Goal: Find specific page/section: Find specific page/section

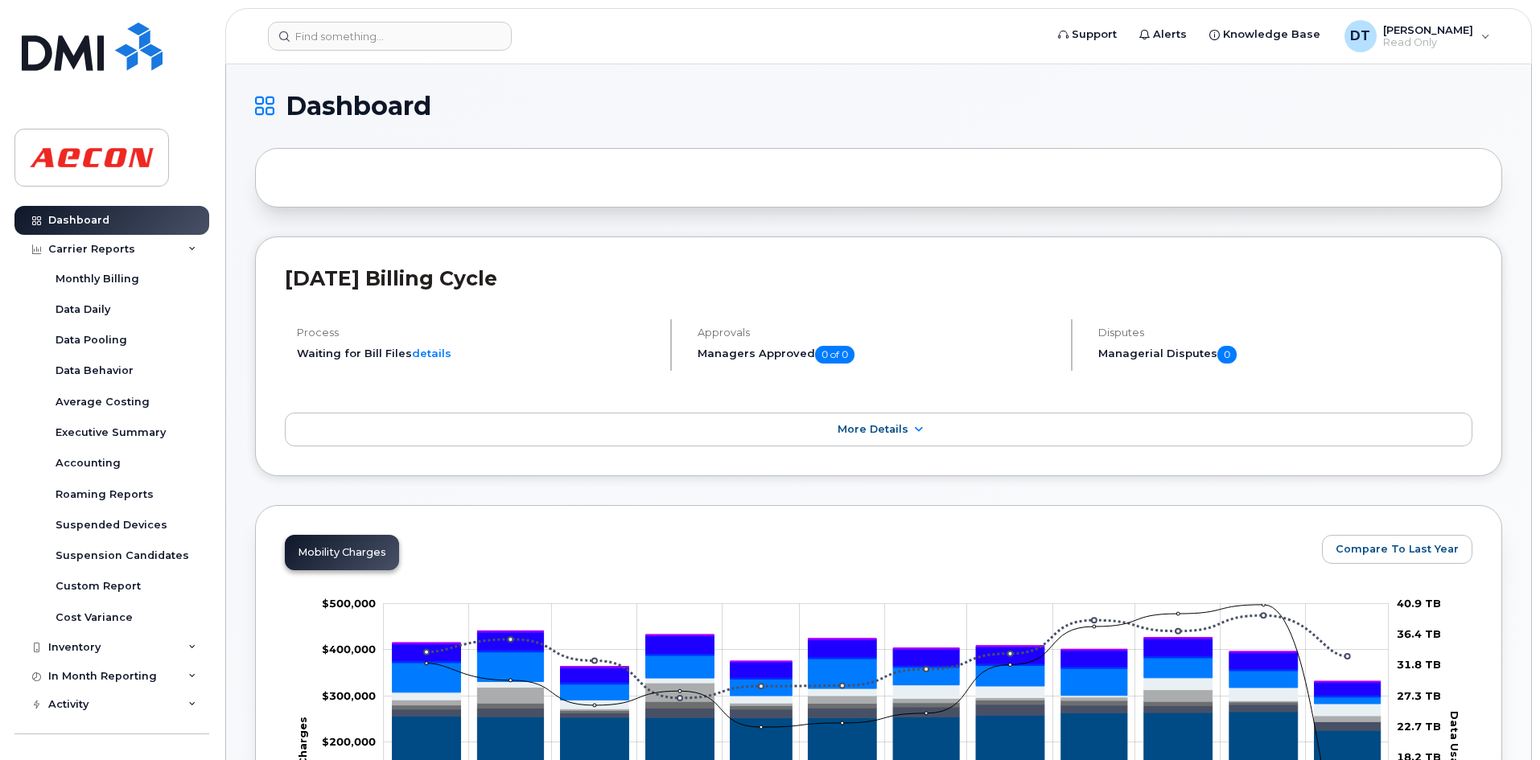
scroll to position [1368, 0]
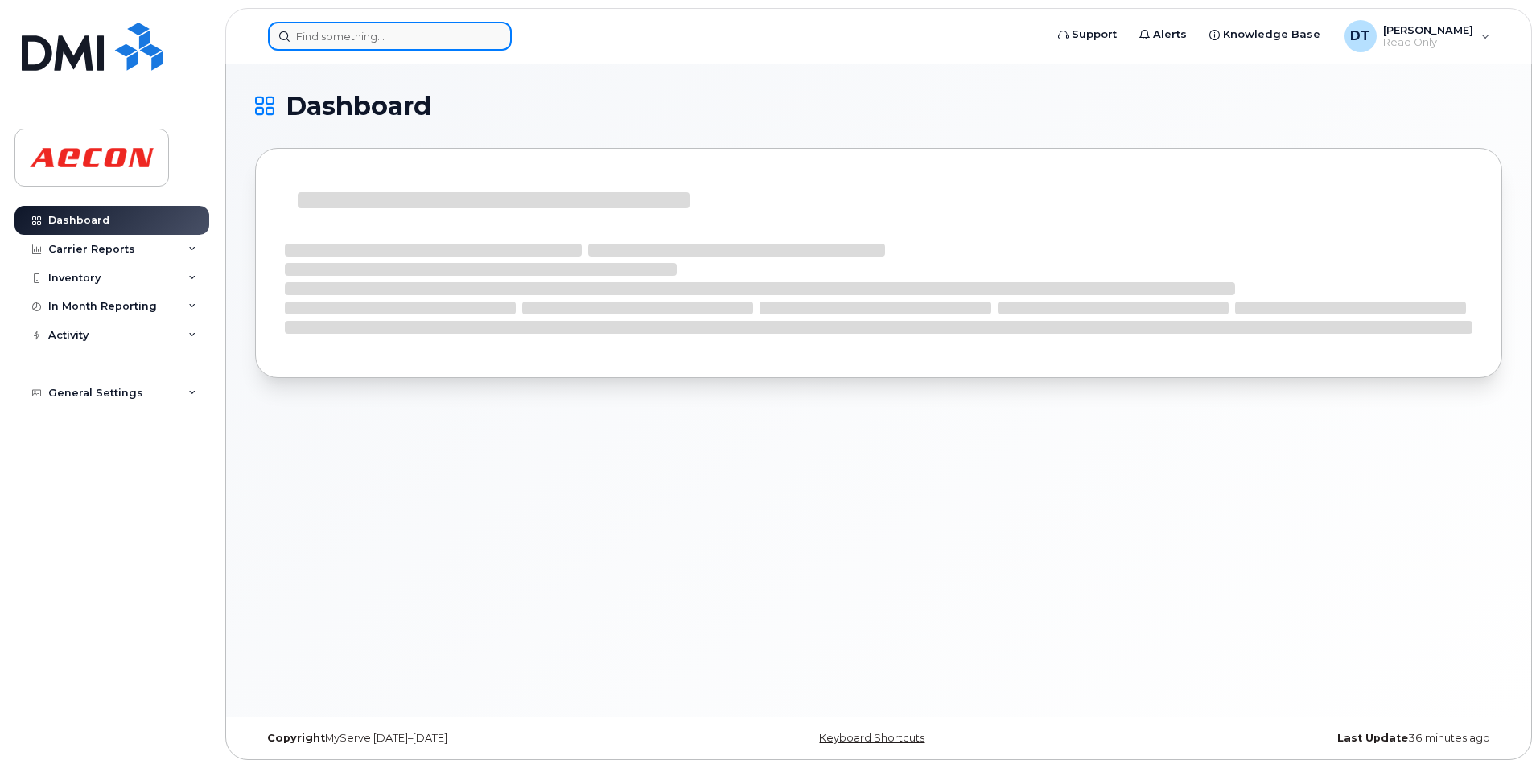
click at [332, 35] on input at bounding box center [390, 36] width 244 height 29
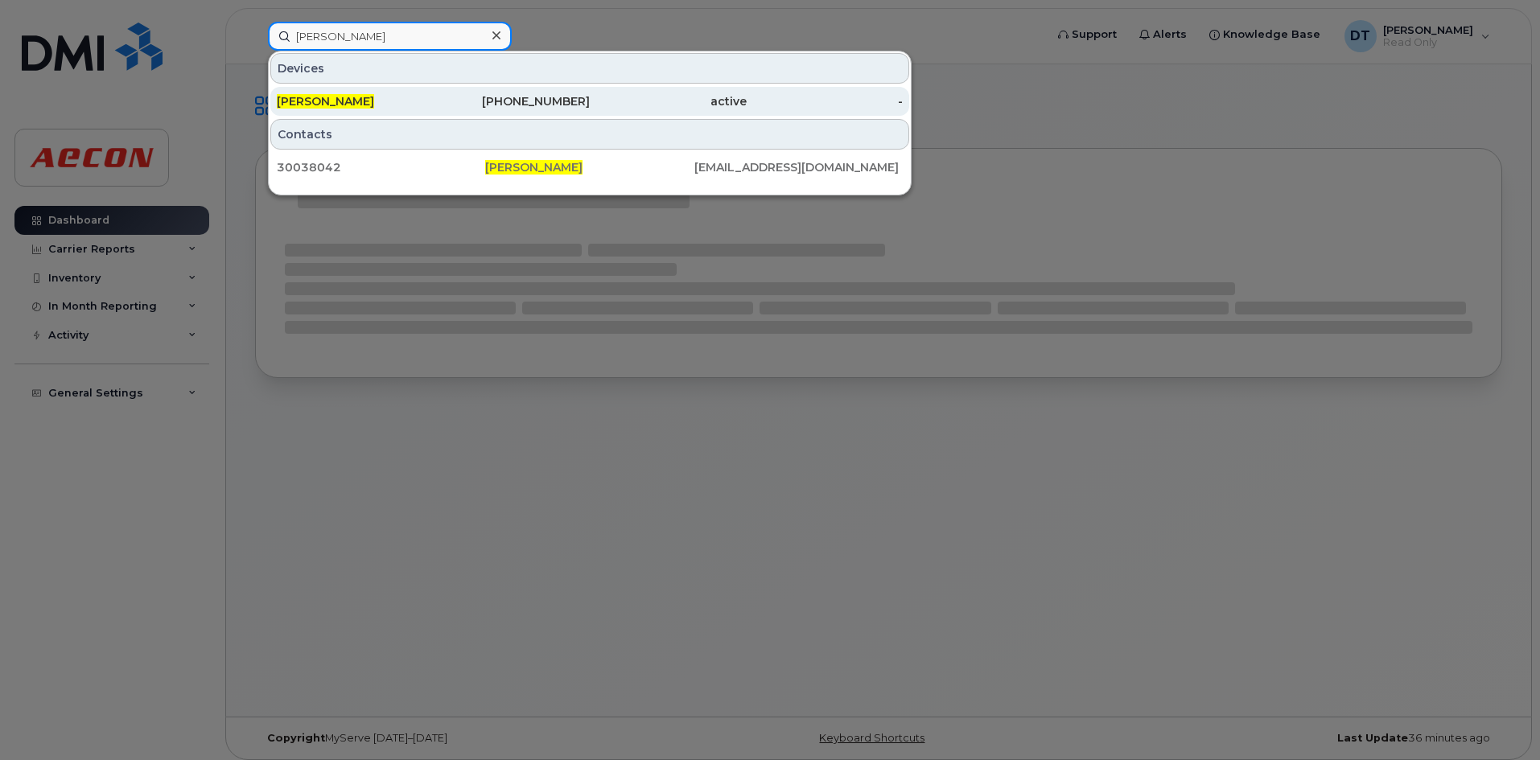
type input "diana tarango"
click at [365, 111] on div "[PERSON_NAME]" at bounding box center [355, 101] width 157 height 29
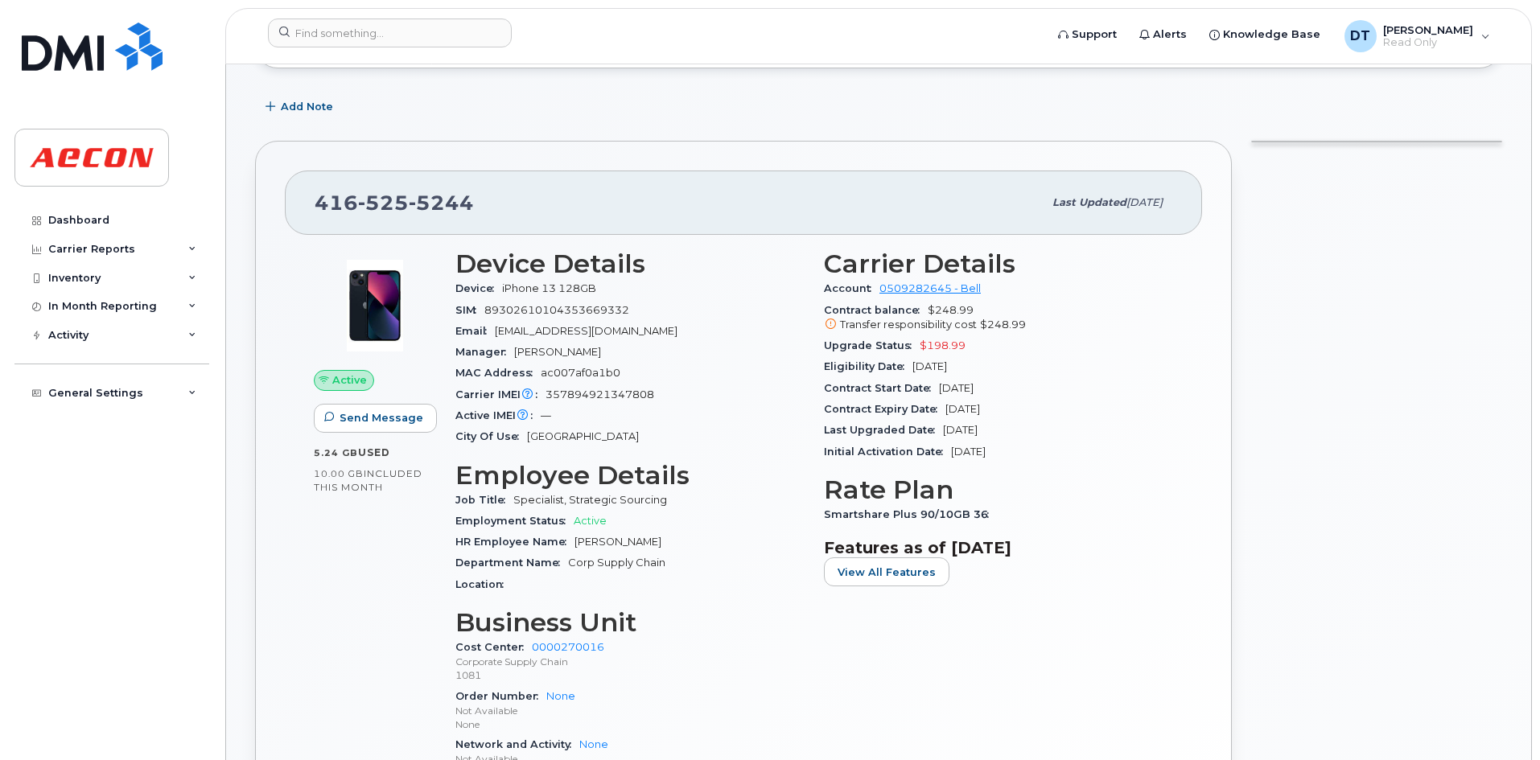
scroll to position [241, 0]
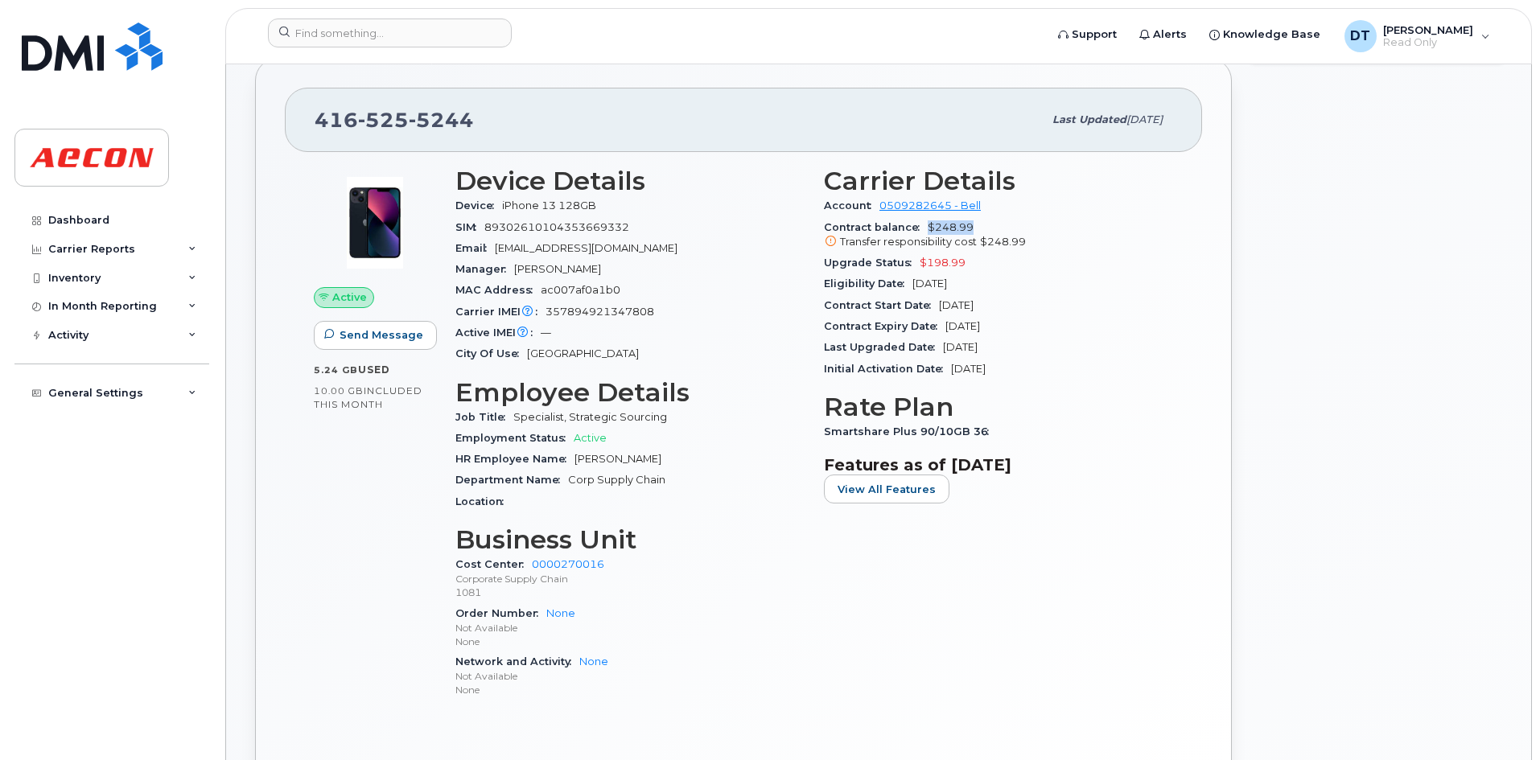
drag, startPoint x: 921, startPoint y: 229, endPoint x: 1005, endPoint y: 225, distance: 83.8
click at [1005, 225] on div "Contract balance $248.99 Transfer responsibility cost $248.99" at bounding box center [998, 235] width 349 height 36
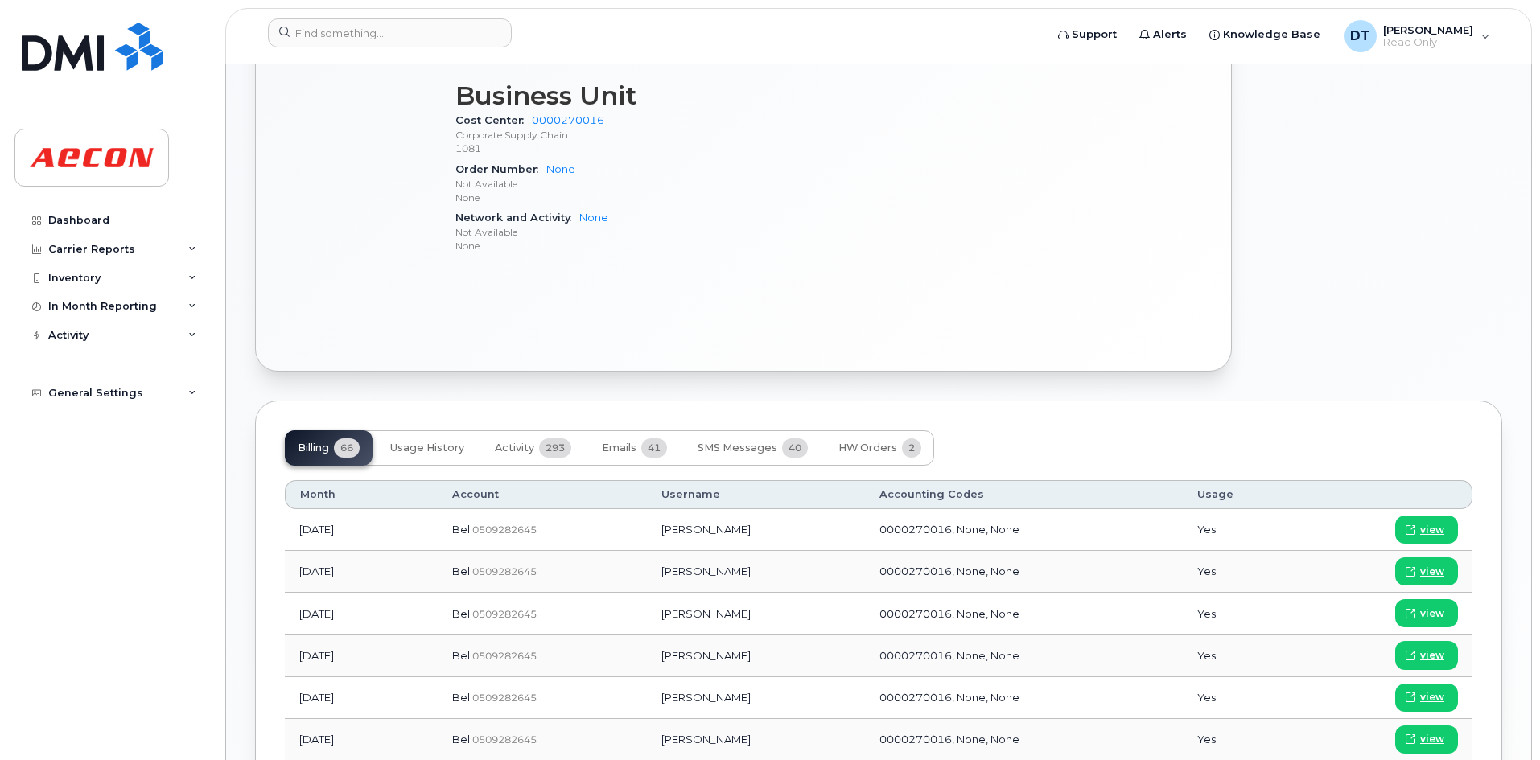
scroll to position [724, 0]
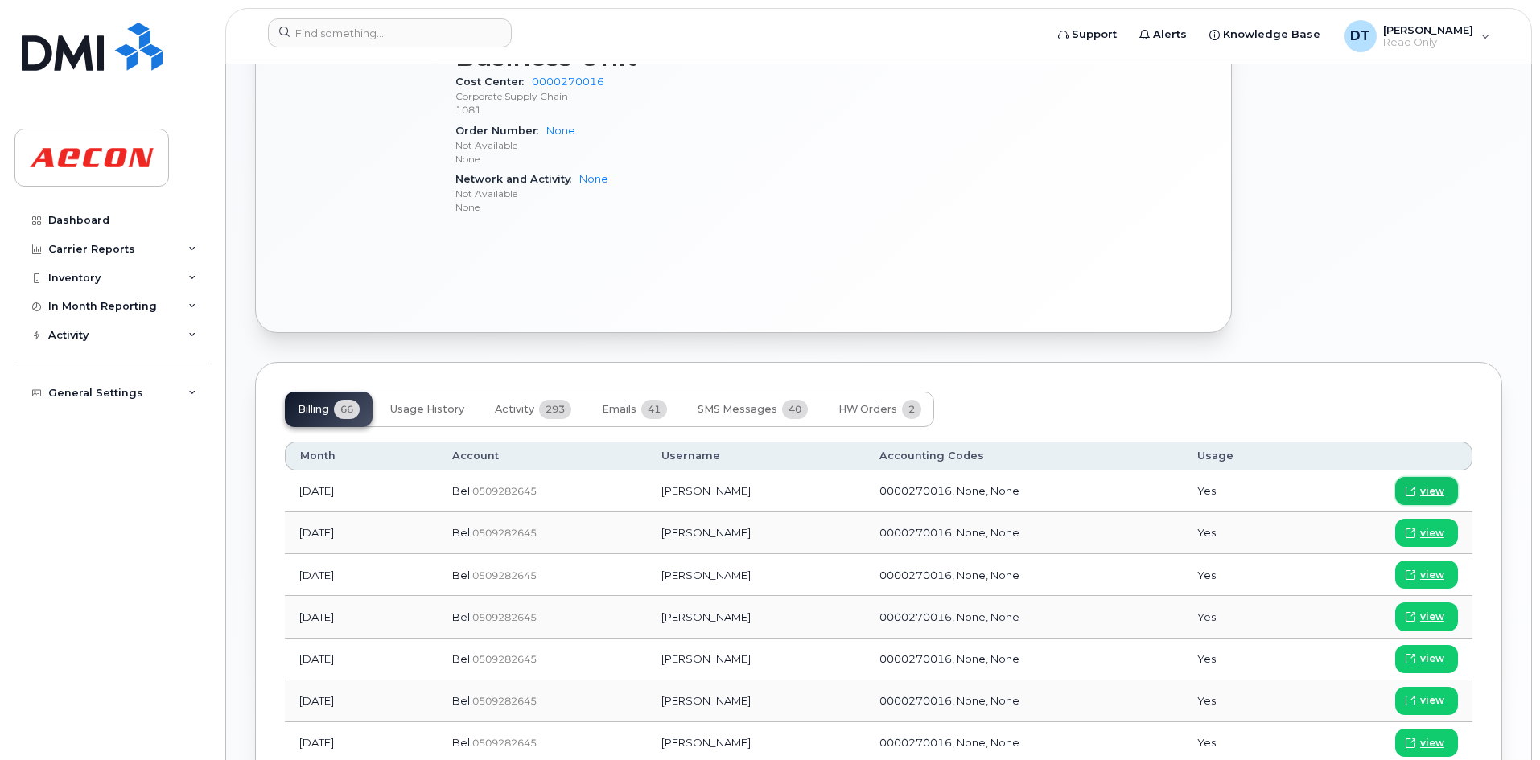
click at [1429, 485] on span "view" at bounding box center [1432, 491] width 24 height 14
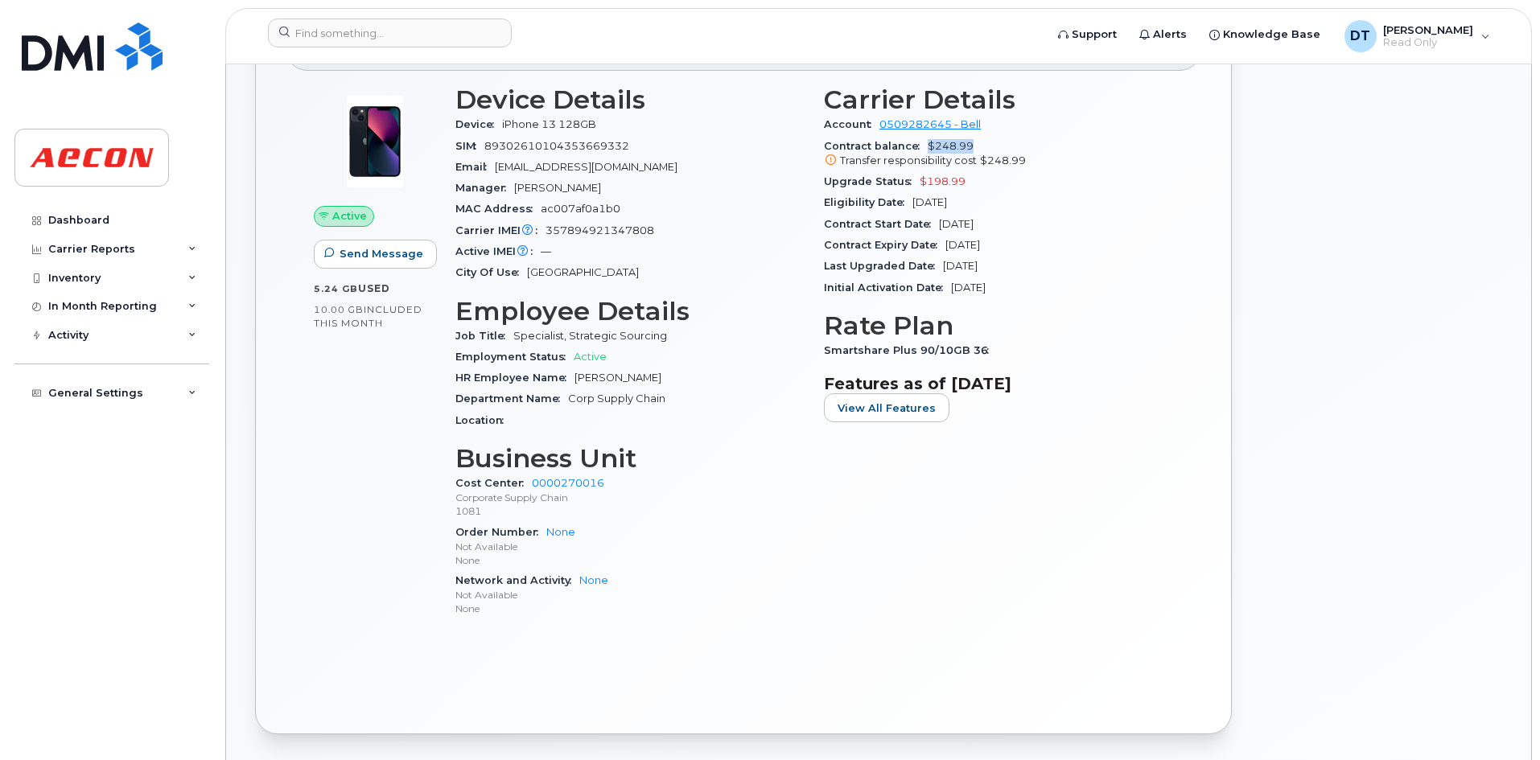
scroll to position [322, 0]
click at [189, 245] on icon at bounding box center [192, 249] width 8 height 8
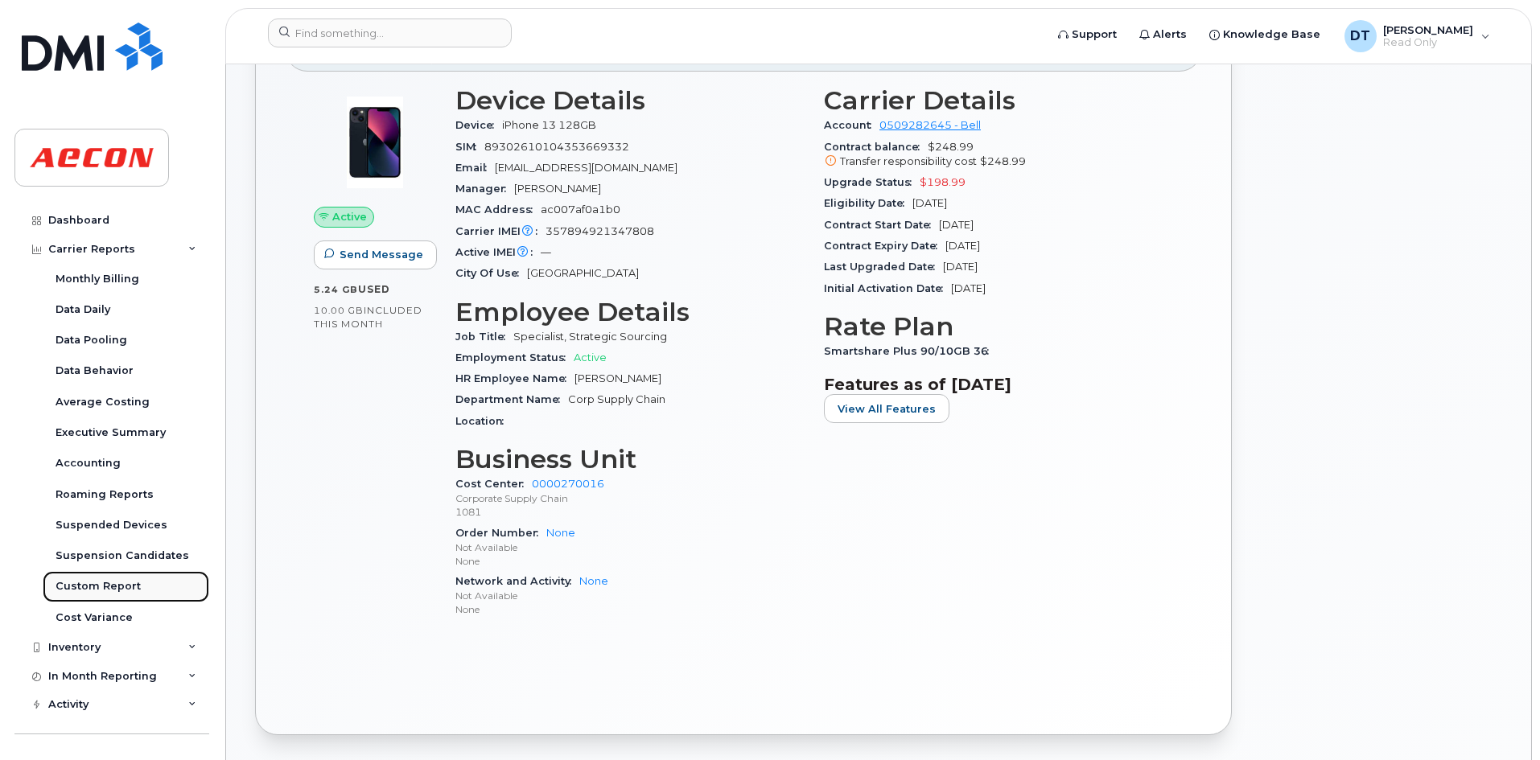
click at [107, 587] on div "Custom Report" at bounding box center [98, 586] width 85 height 14
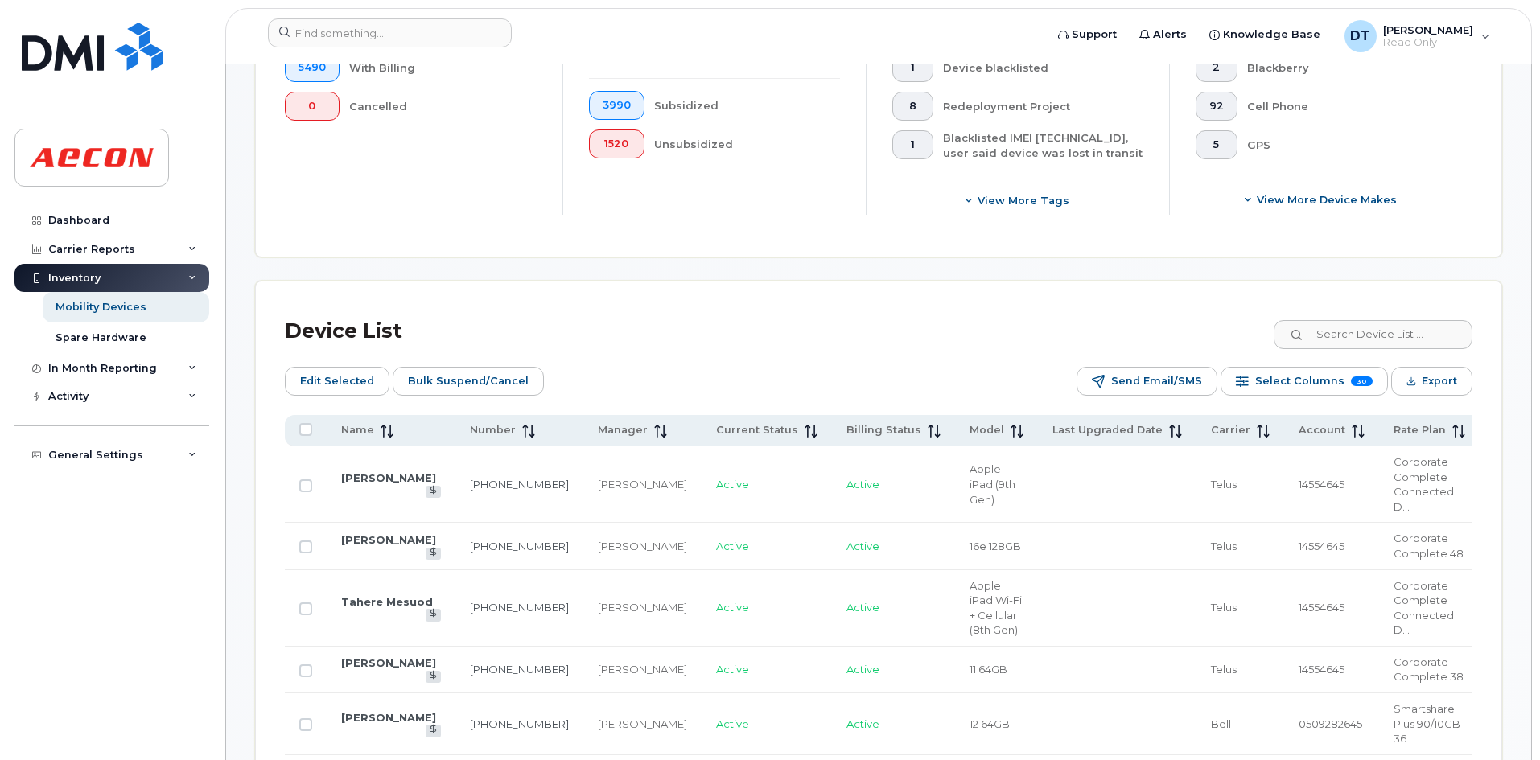
scroll to position [644, 0]
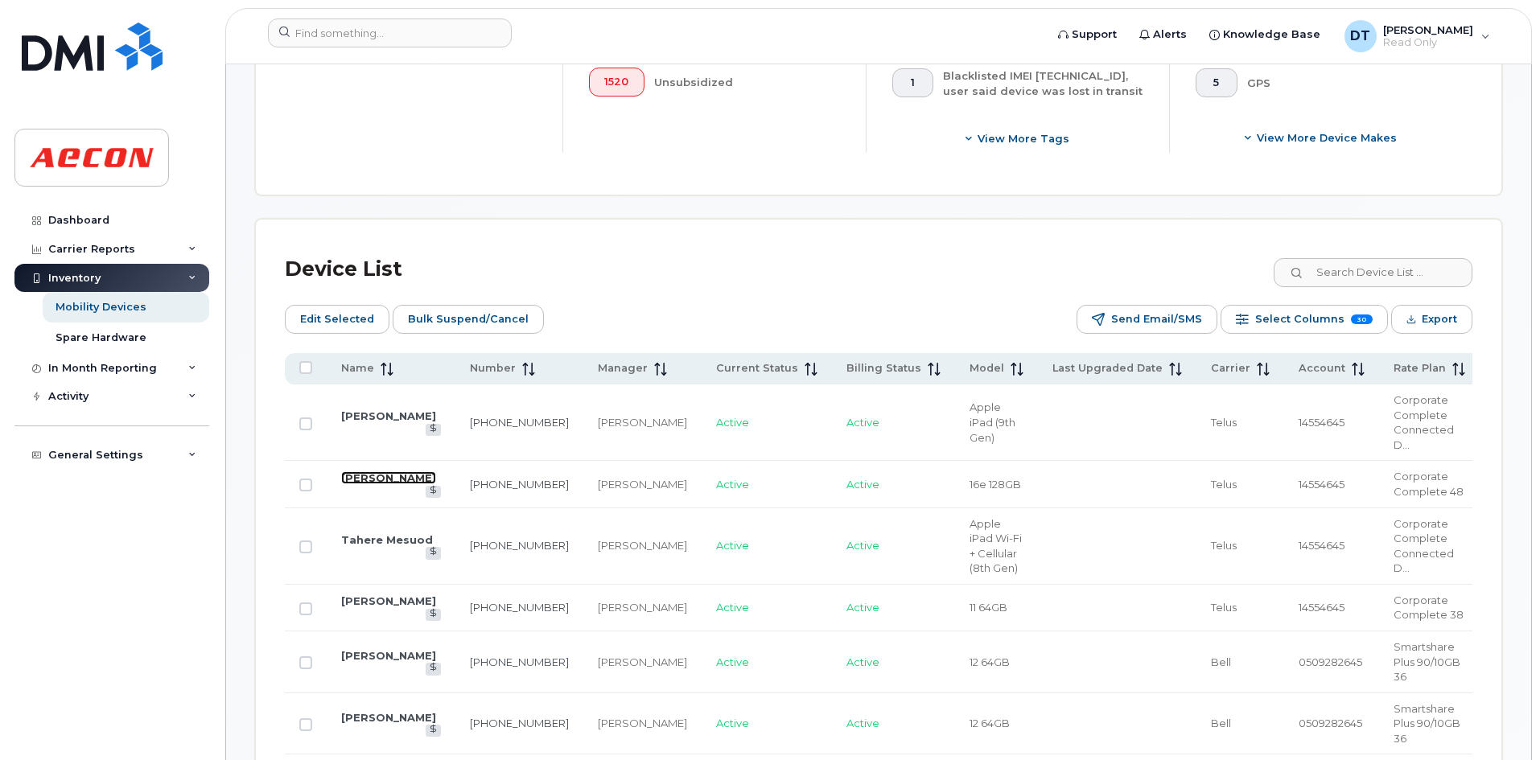
click at [384, 472] on link "[PERSON_NAME]" at bounding box center [388, 478] width 95 height 13
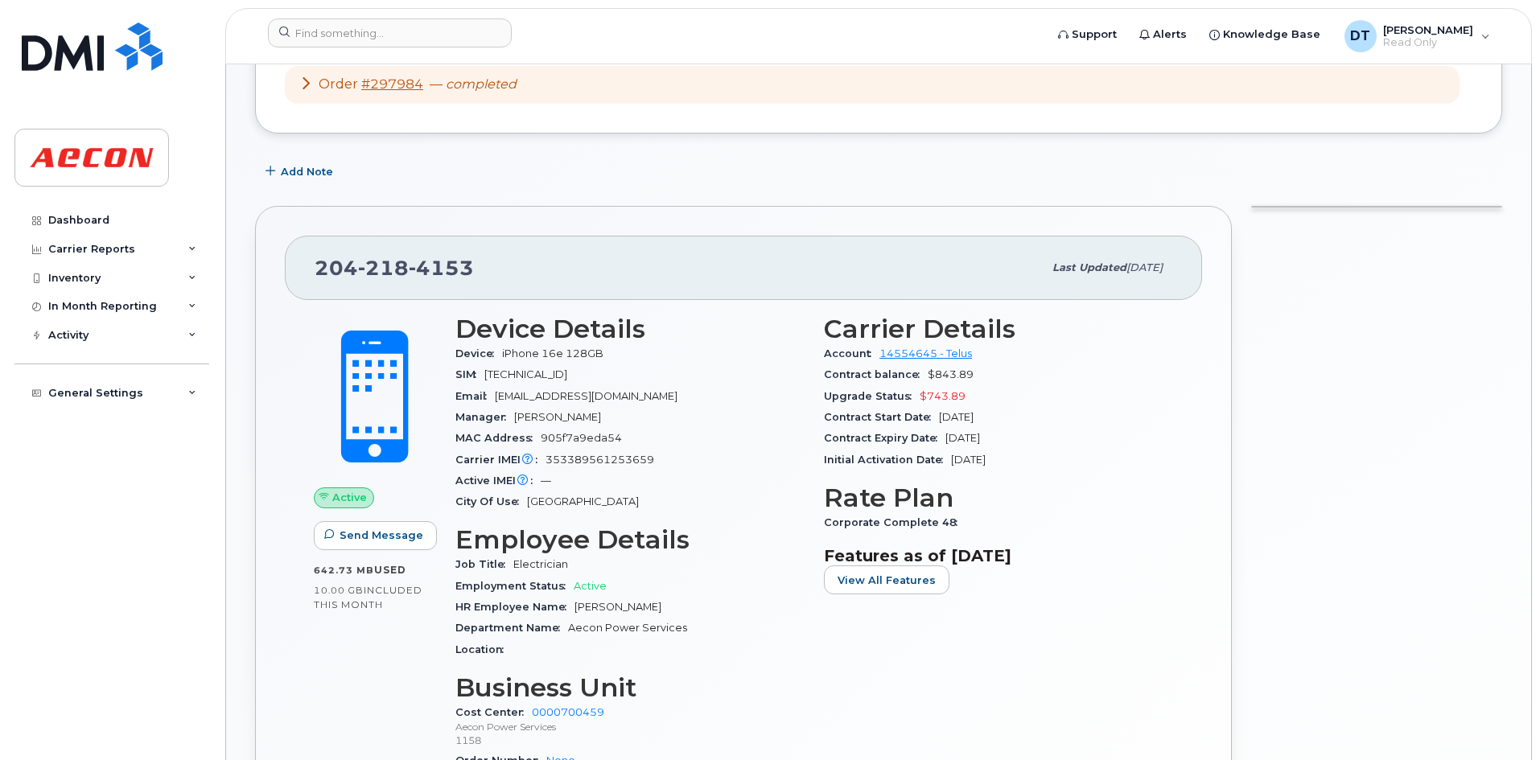
scroll to position [212, 0]
